Goal: Go to known website: Access a specific website the user already knows

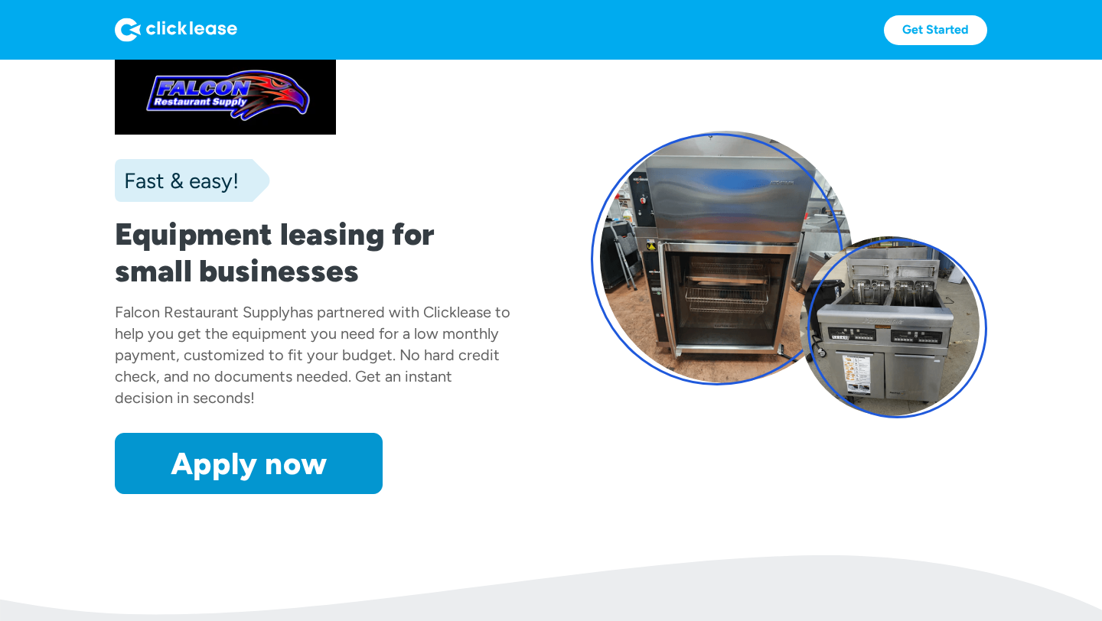
scroll to position [47, 0]
